Goal: Information Seeking & Learning: Learn about a topic

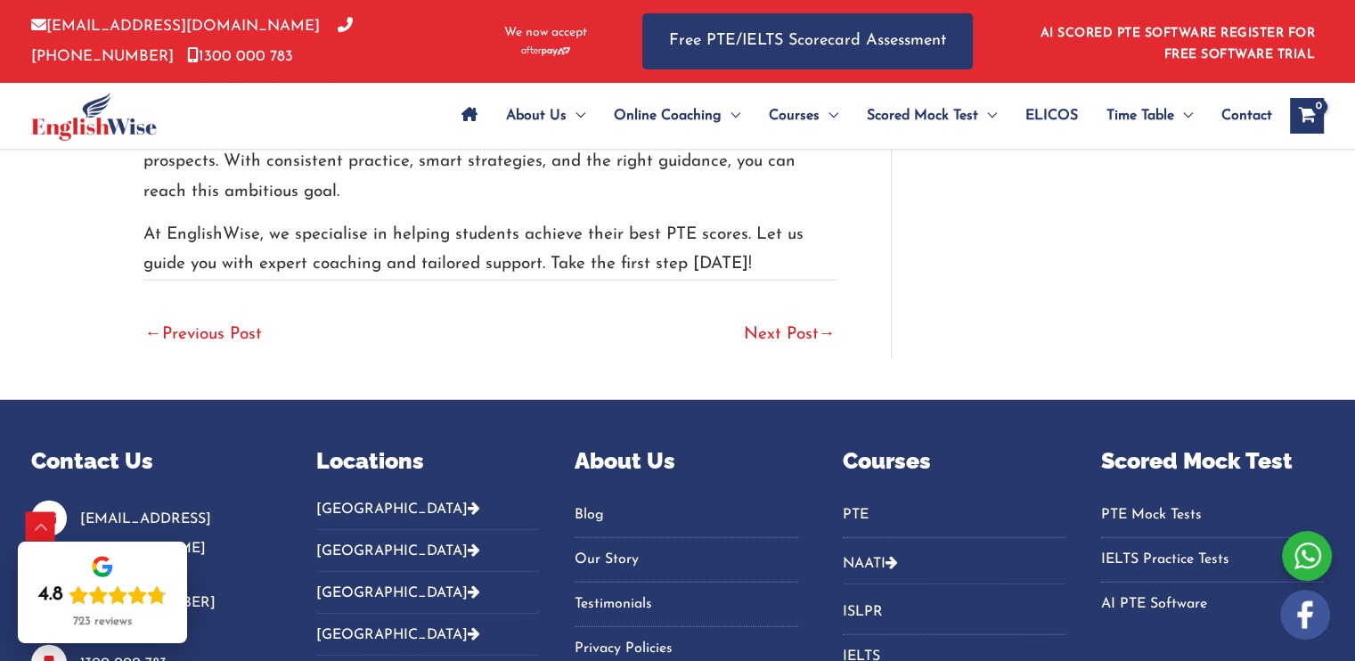
scroll to position [4648, 0]
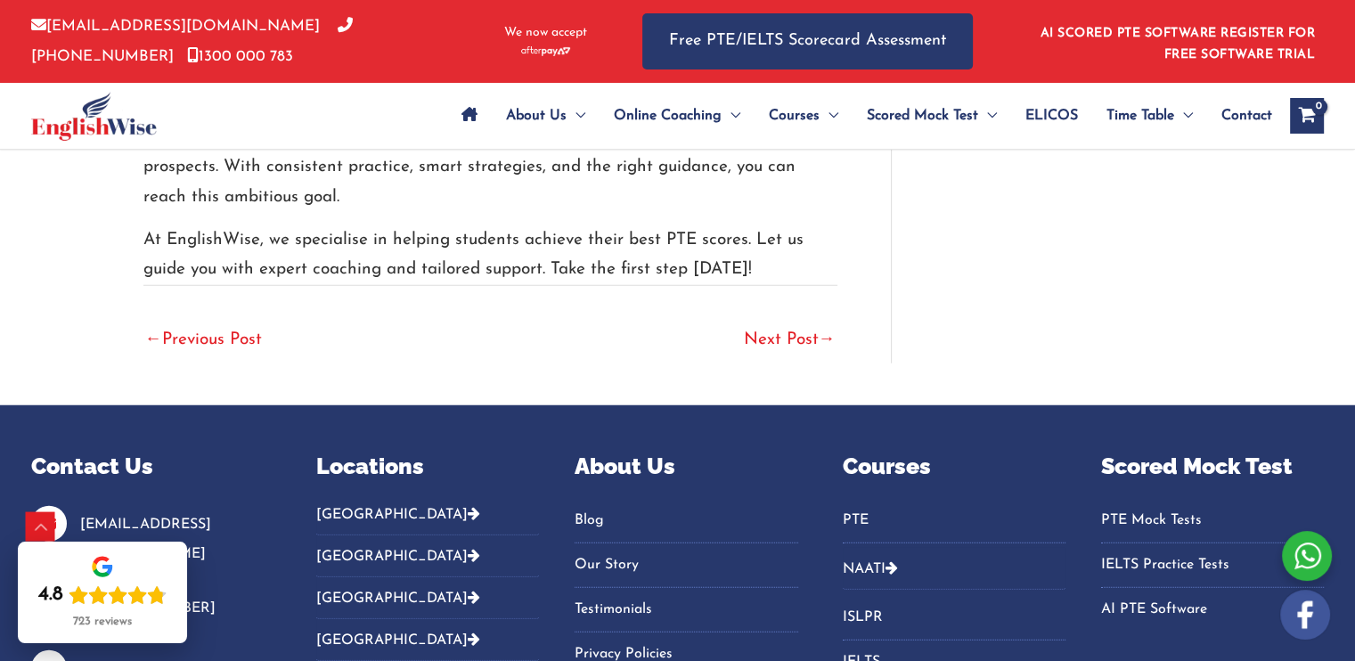
click at [833, 331] on span "→" at bounding box center [827, 339] width 17 height 17
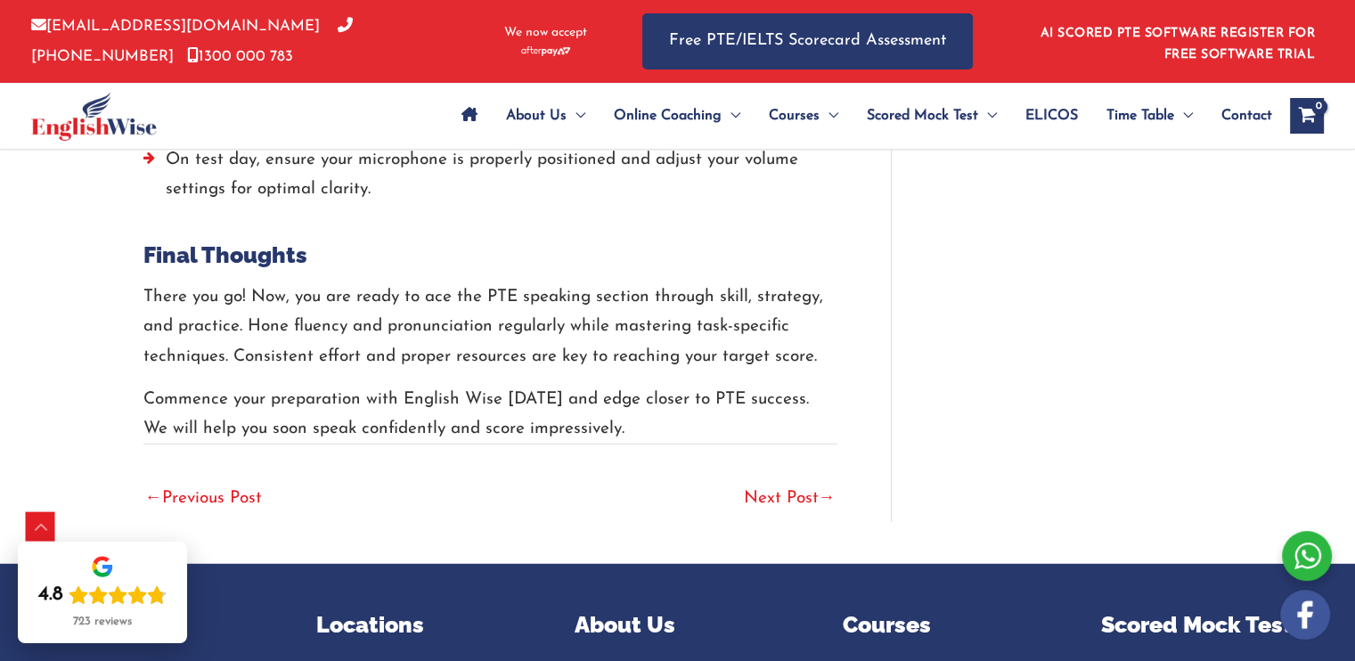
scroll to position [4864, 0]
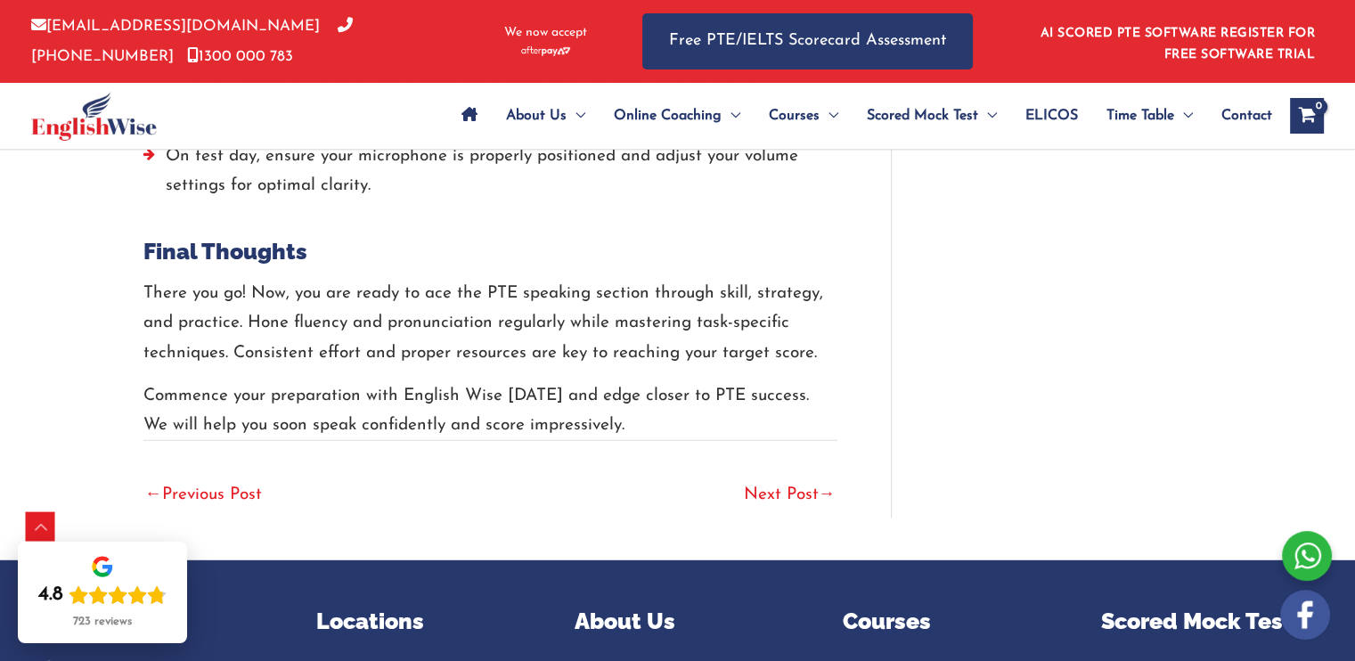
click at [828, 491] on span "→" at bounding box center [827, 494] width 17 height 17
click at [820, 494] on span "→" at bounding box center [827, 494] width 17 height 17
click at [785, 490] on link "Next Post →" at bounding box center [790, 496] width 92 height 39
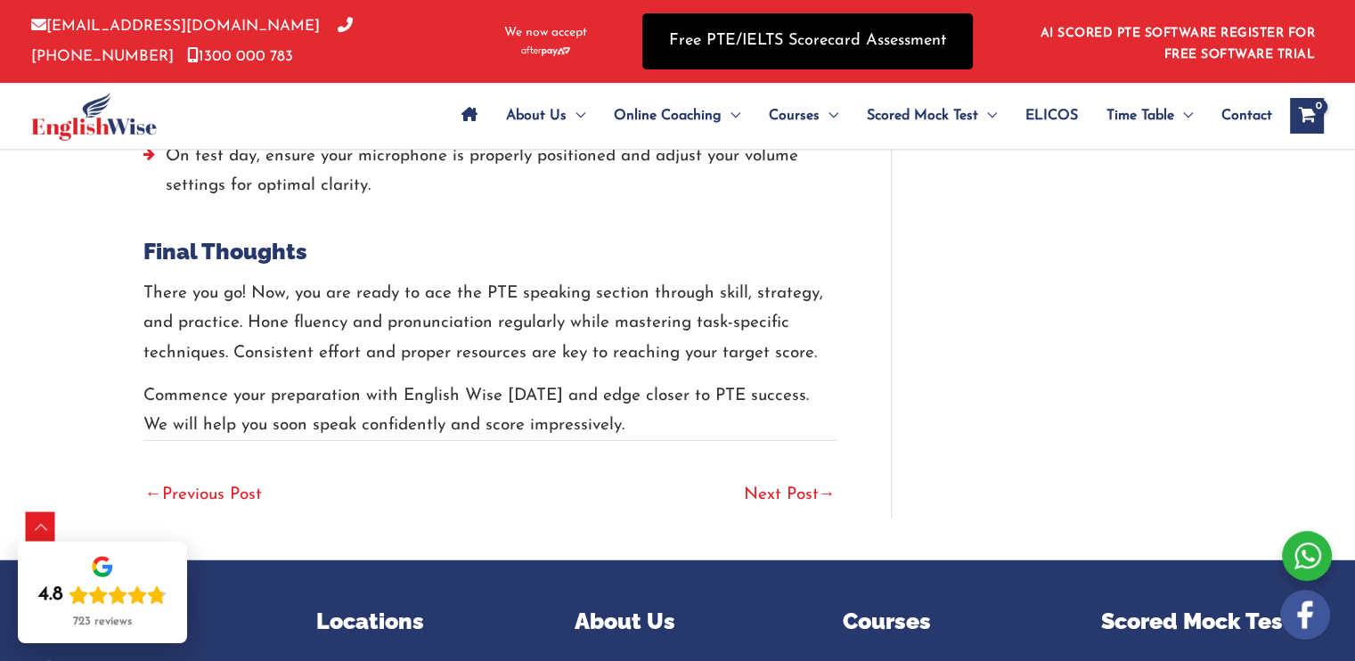
click at [748, 46] on link "Free PTE/IELTS Scorecard Assessment" at bounding box center [807, 41] width 330 height 56
click at [741, 39] on link "Free PTE/IELTS Scorecard Assessment" at bounding box center [807, 41] width 330 height 56
